Goal: Navigation & Orientation: Understand site structure

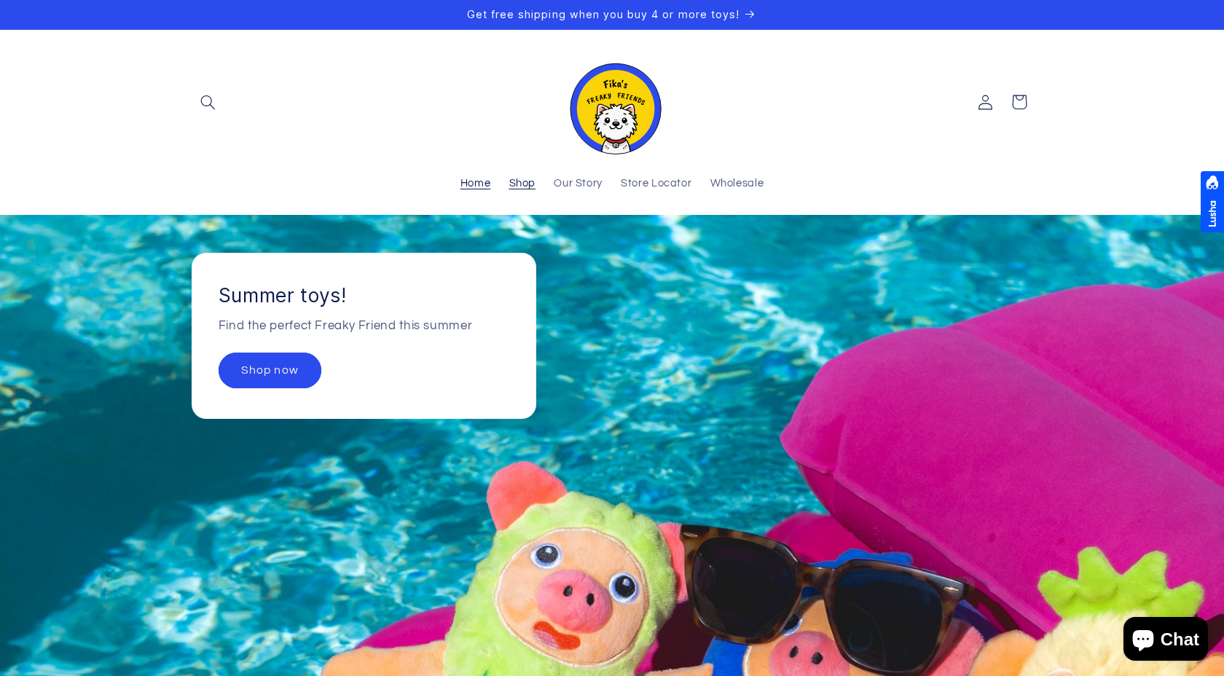
click at [530, 183] on span "Shop" at bounding box center [522, 184] width 27 height 14
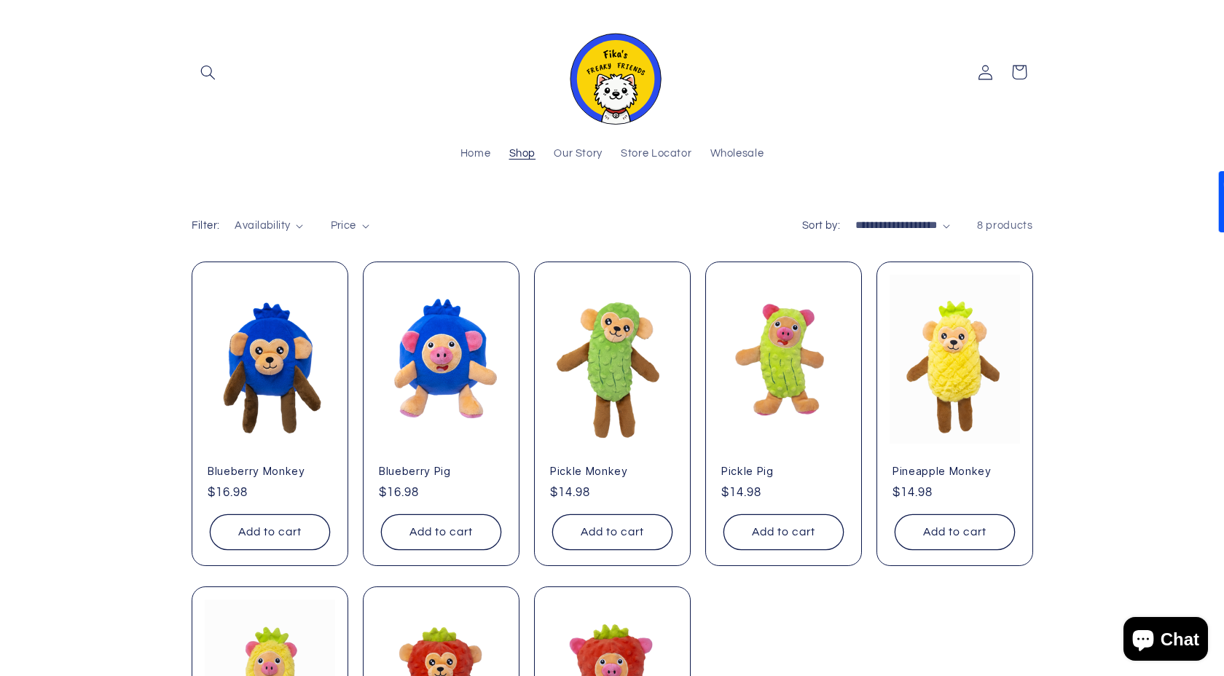
scroll to position [82, 0]
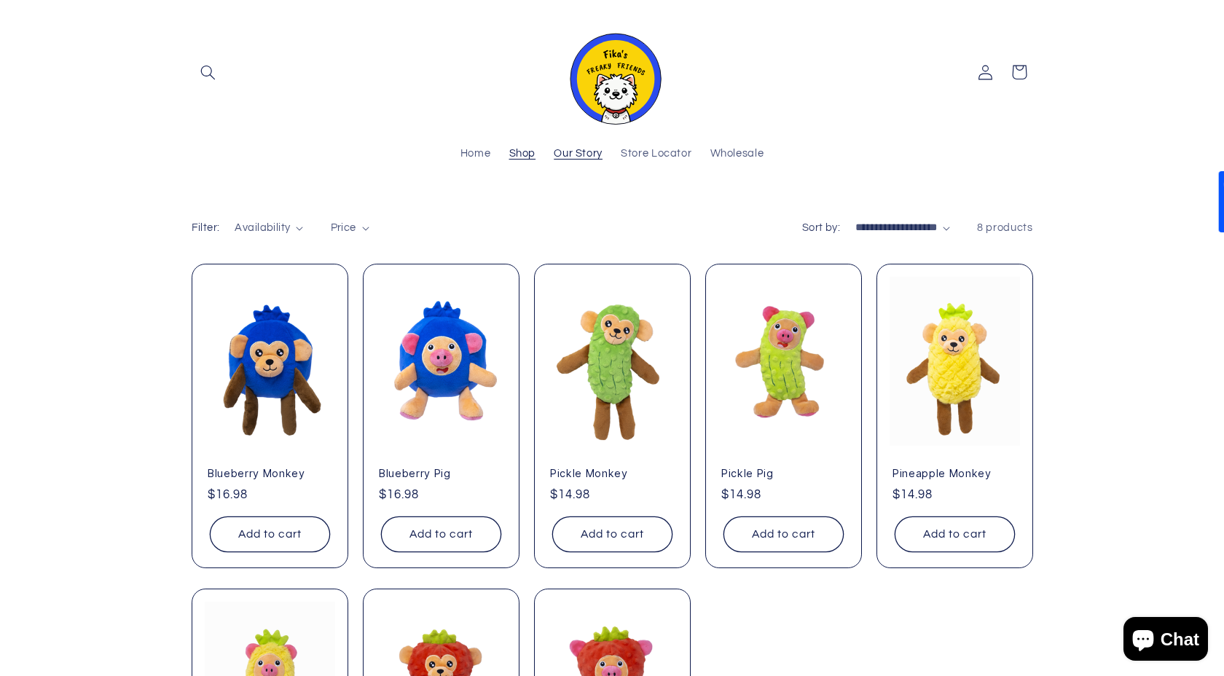
click at [594, 154] on span "Our Story" at bounding box center [578, 154] width 49 height 14
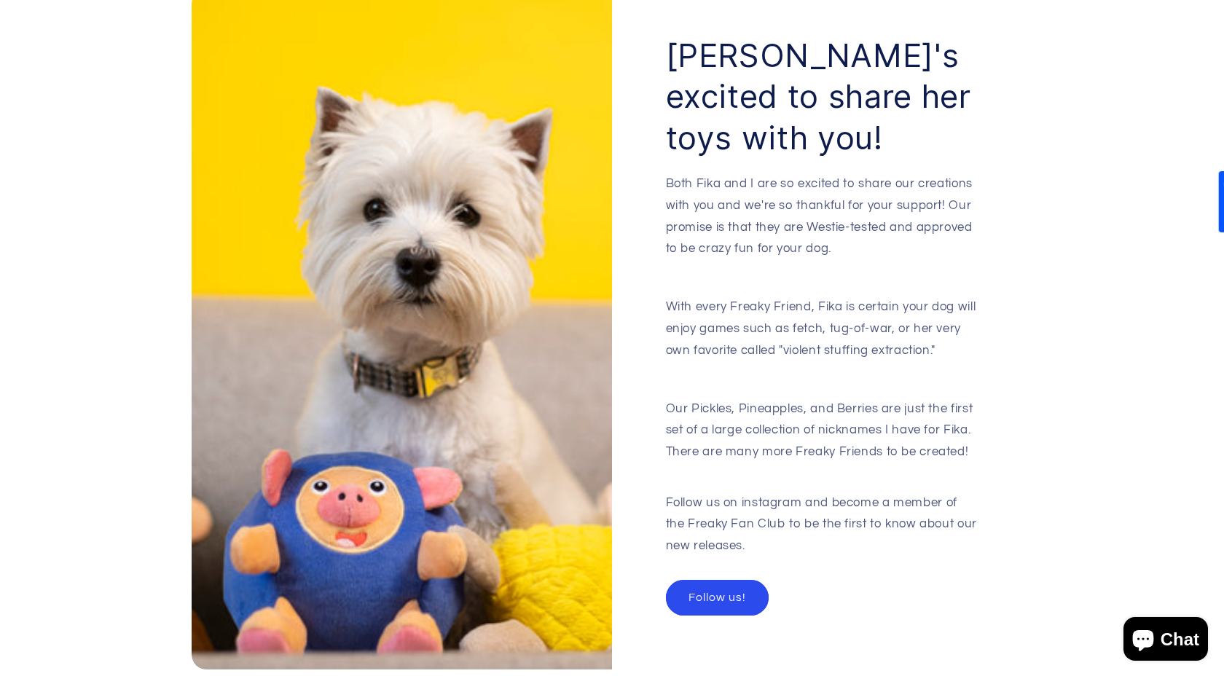
scroll to position [1486, 0]
